Goal: Transaction & Acquisition: Download file/media

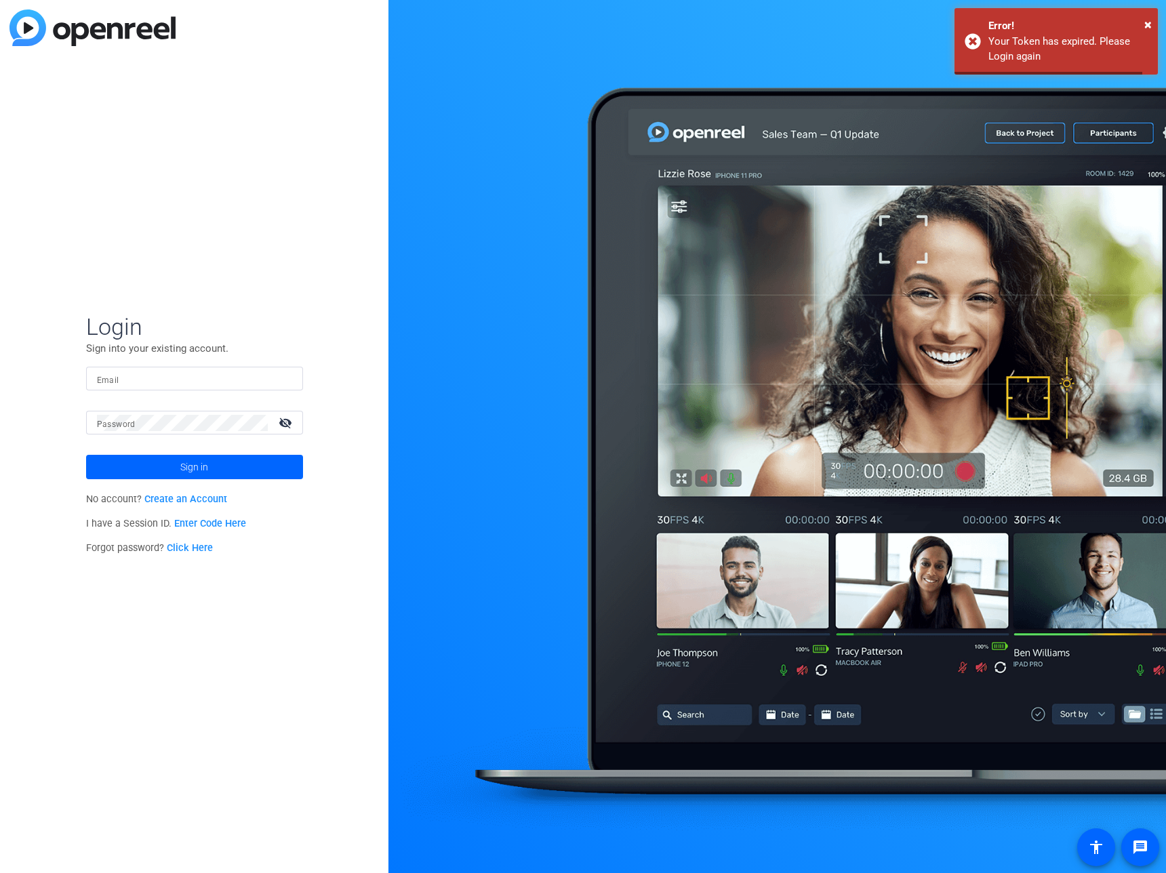
type input "[PERSON_NAME][EMAIL_ADDRESS][DOMAIN_NAME]"
click at [129, 469] on span at bounding box center [194, 467] width 217 height 33
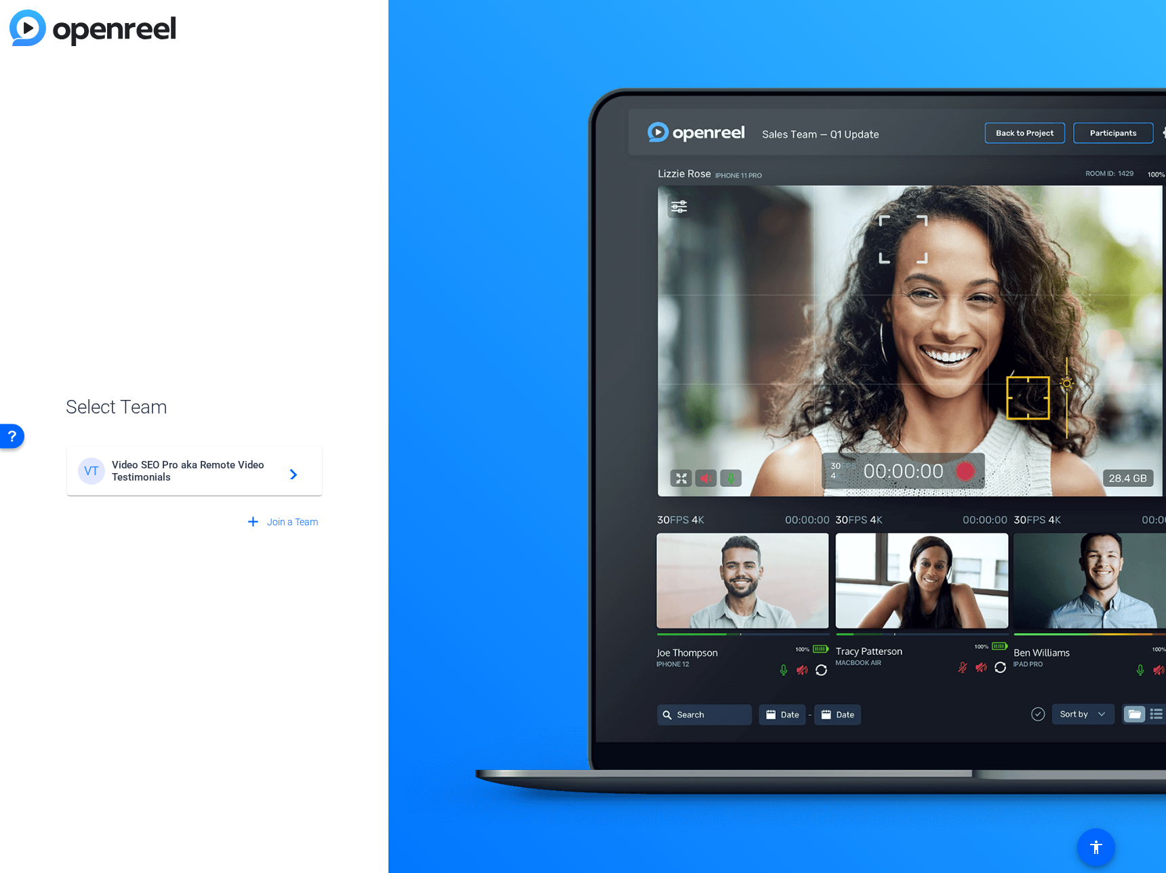
click at [225, 482] on span "Video SEO Pro aka Remote Video Testimonials" at bounding box center [196, 471] width 169 height 24
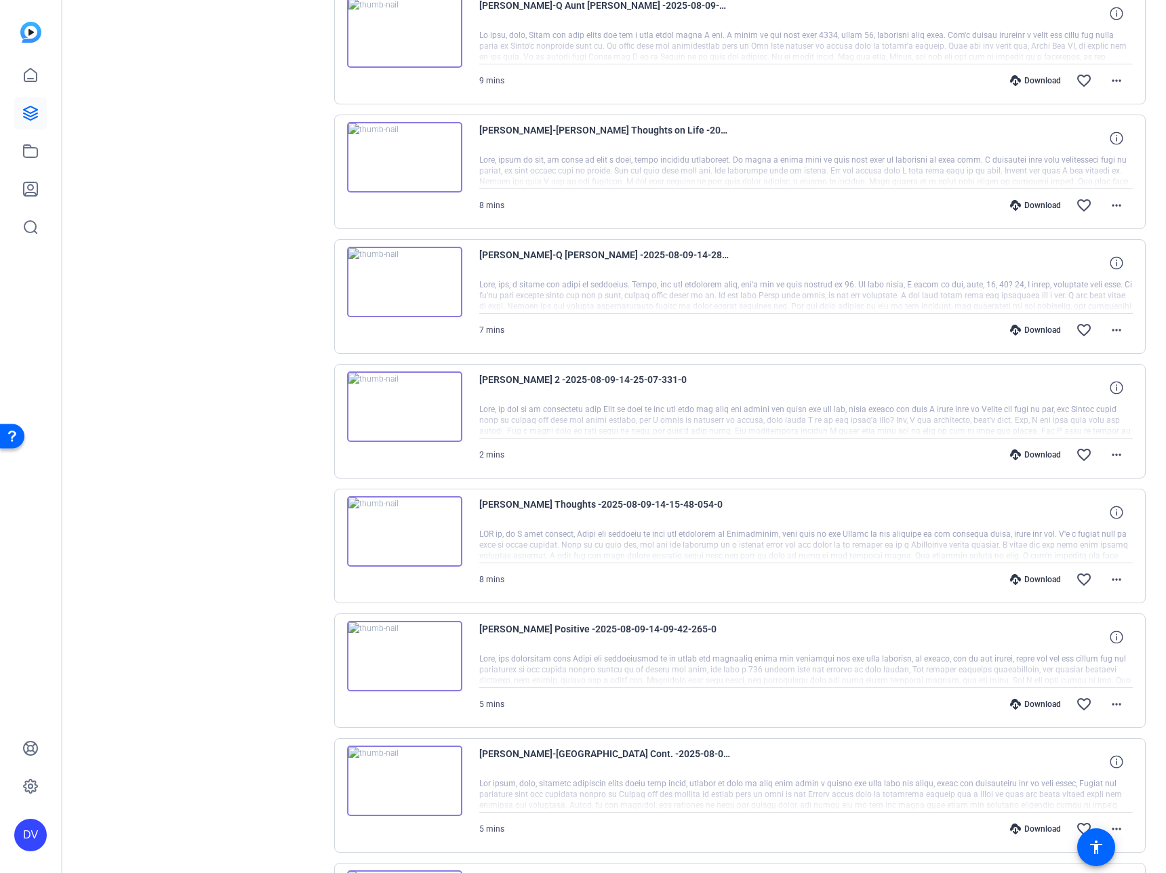
scroll to position [747, 0]
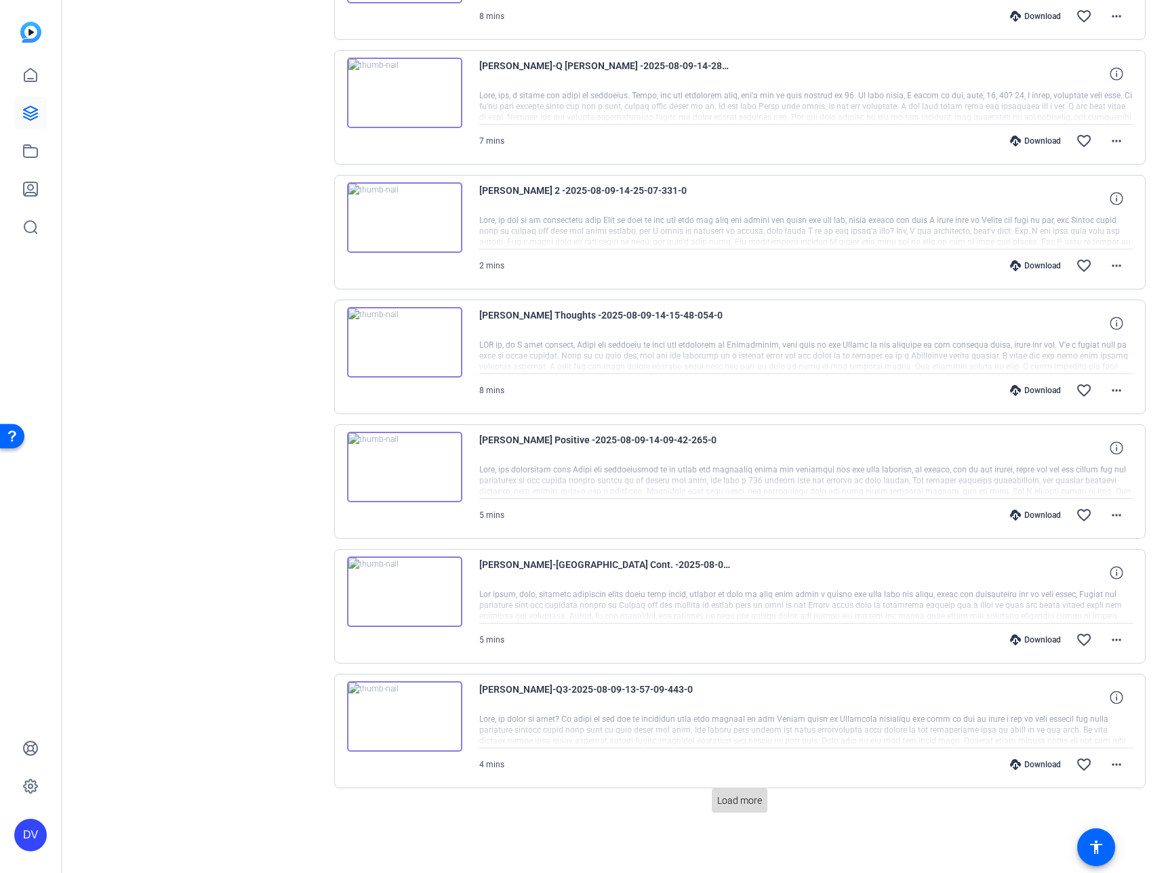
click at [723, 811] on span at bounding box center [740, 800] width 56 height 33
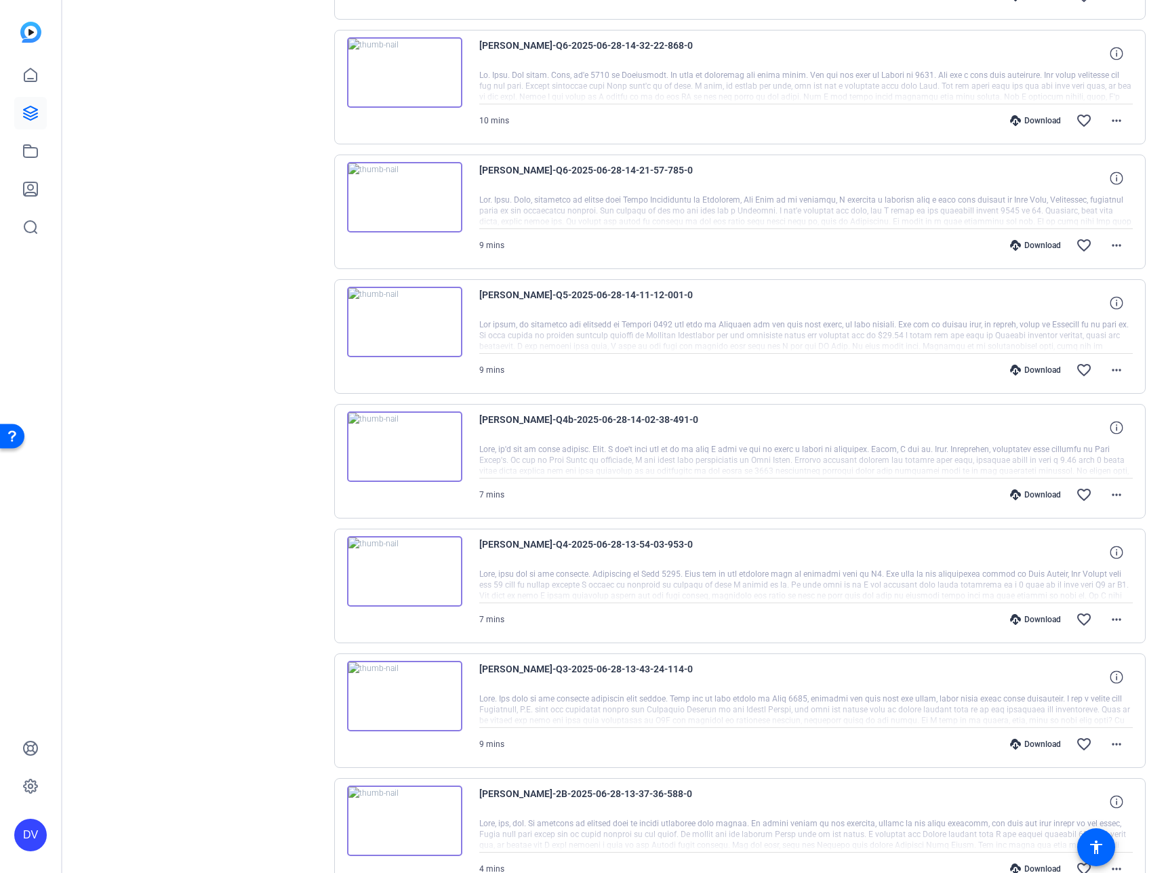
scroll to position [1994, 0]
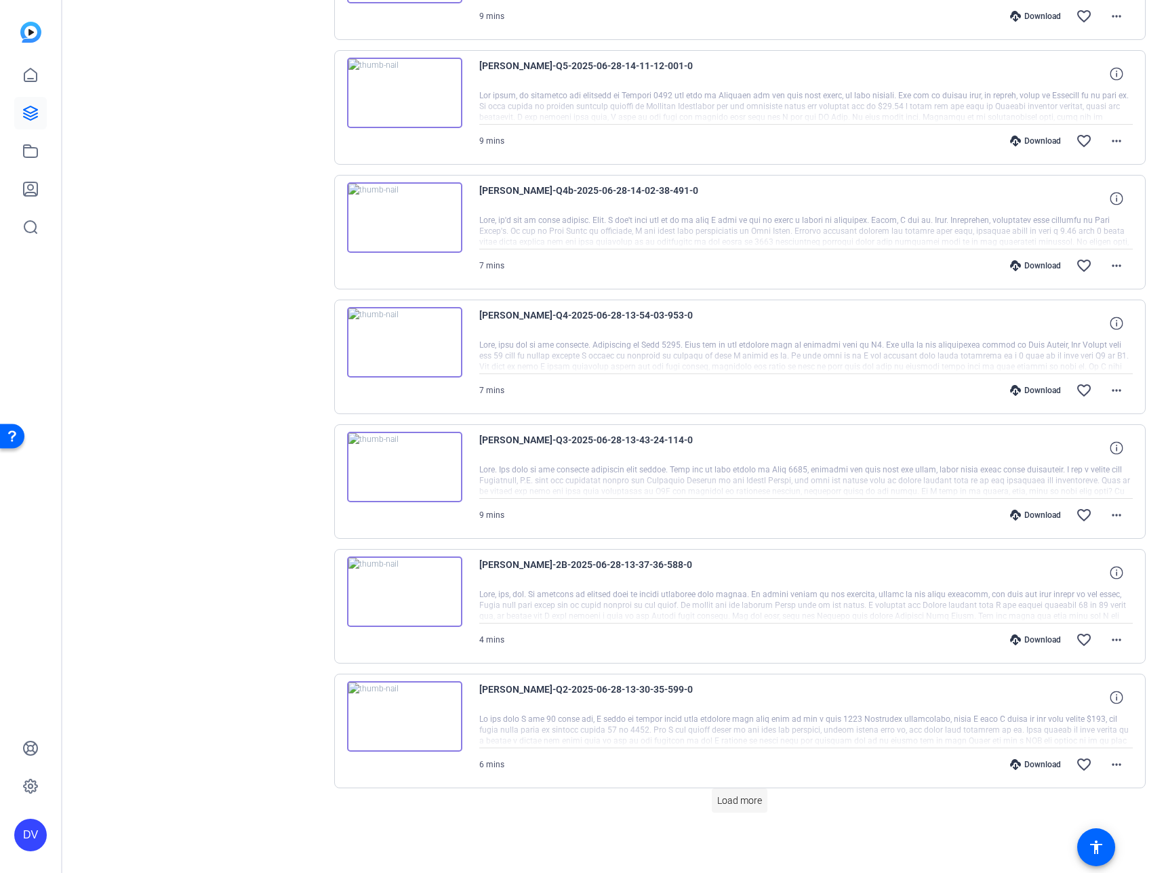
click at [741, 791] on span at bounding box center [740, 800] width 56 height 33
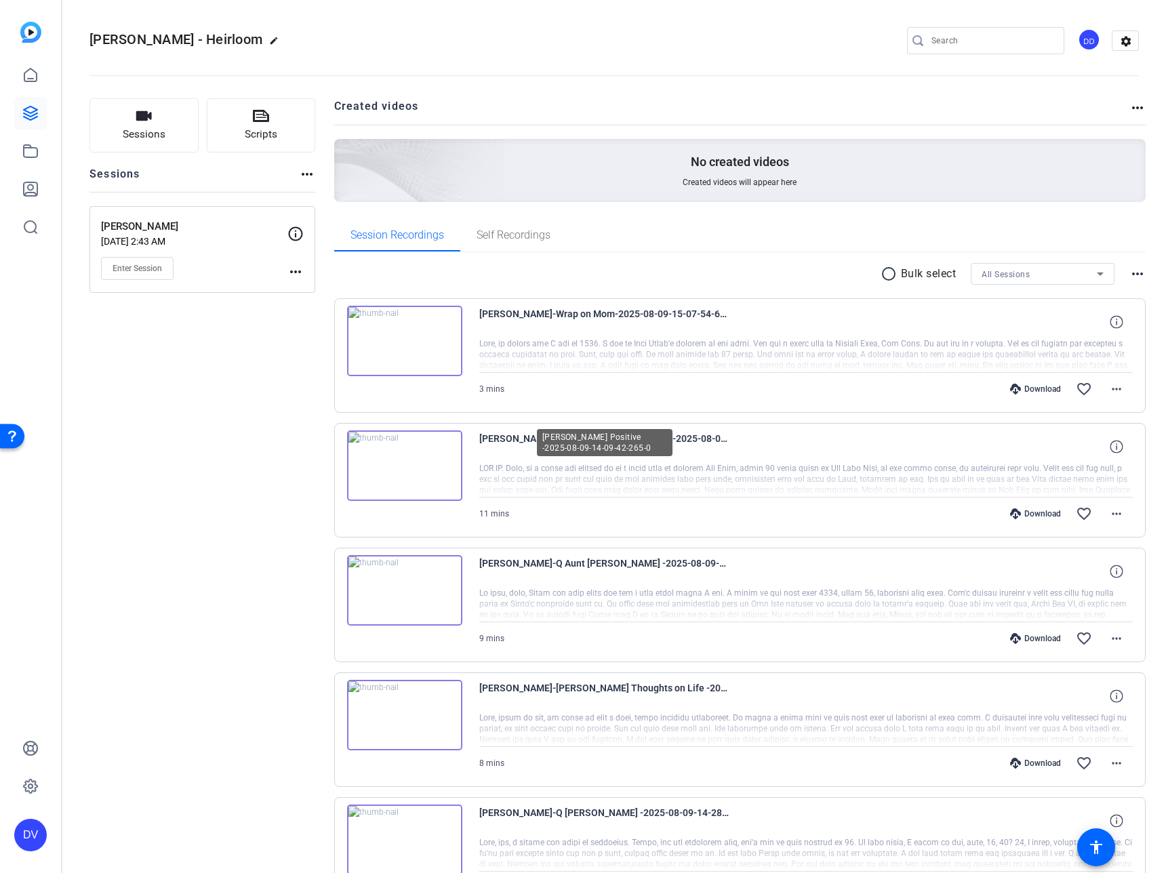
scroll to position [9, 0]
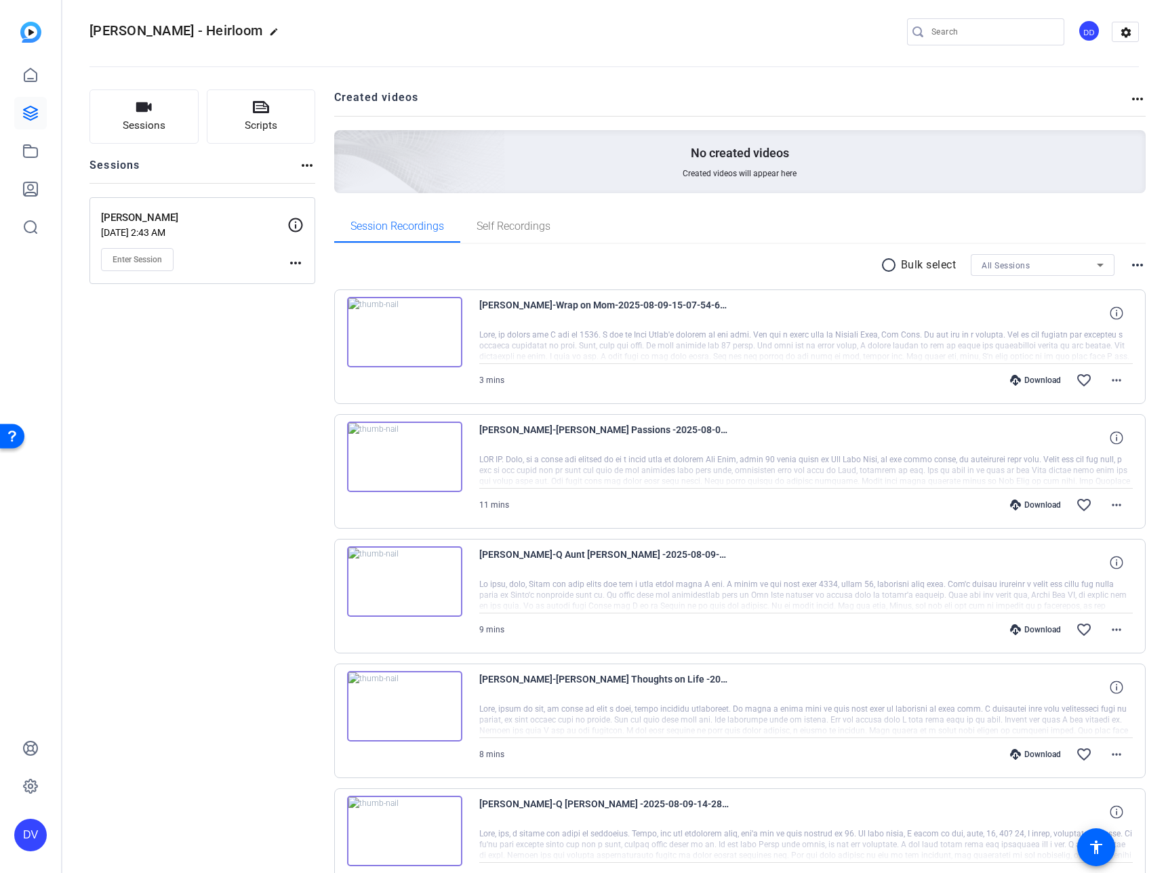
click at [880, 268] on mat-icon "radio_button_unchecked" at bounding box center [890, 265] width 20 height 16
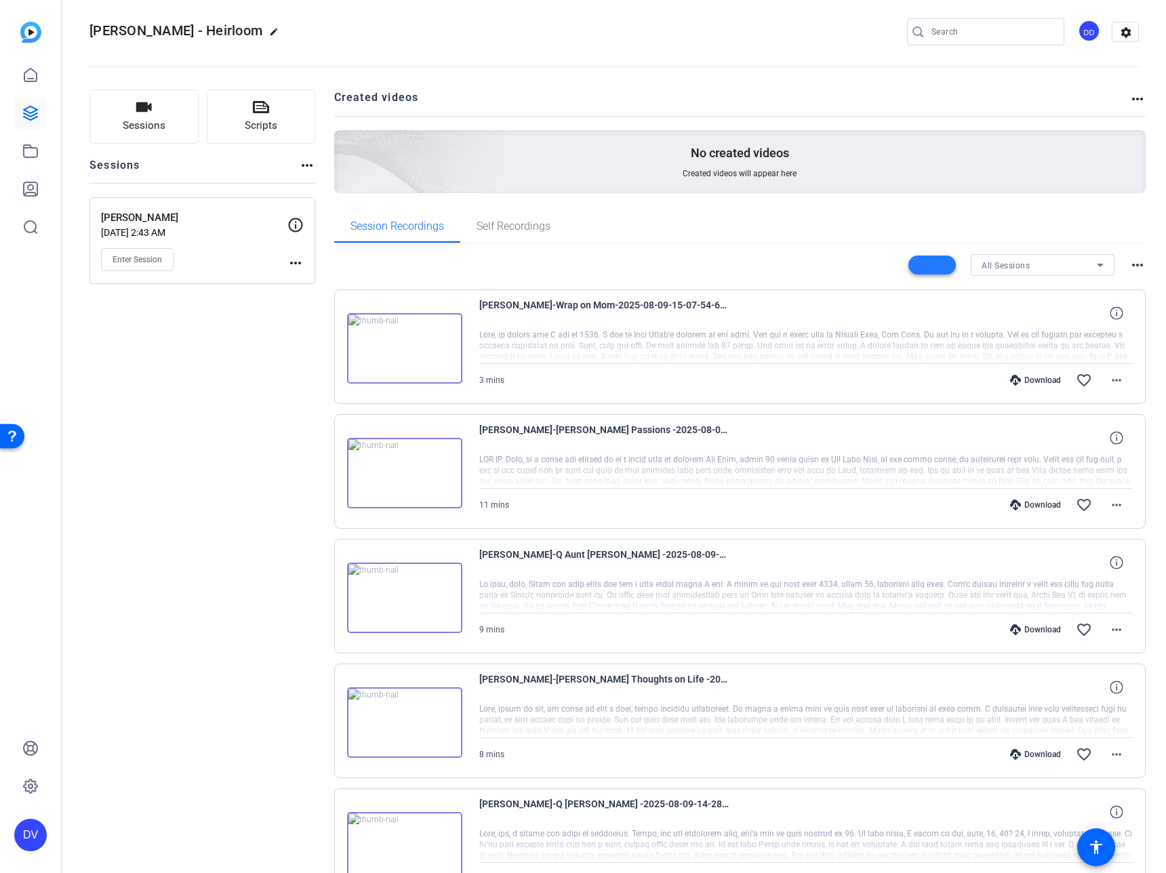
click at [933, 262] on mat-icon at bounding box center [936, 265] width 7 height 17
click at [924, 284] on span "Select All" at bounding box center [948, 287] width 72 height 16
click at [924, 323] on span "Download Original" at bounding box center [948, 320] width 72 height 16
